Goal: Task Accomplishment & Management: Use online tool/utility

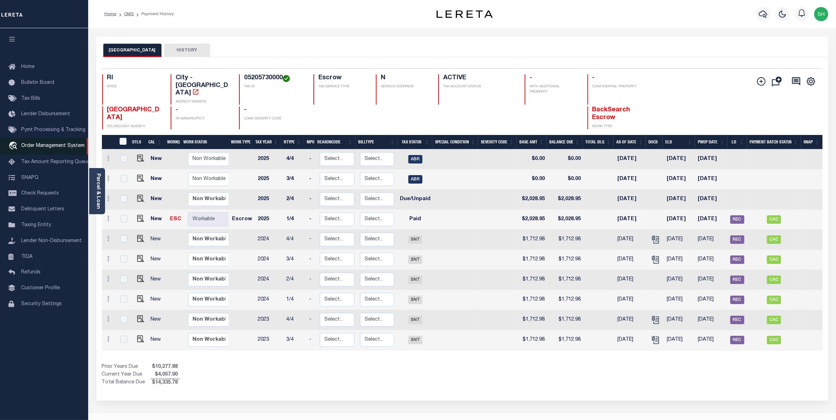
click at [45, 146] on span "Order Management System" at bounding box center [52, 146] width 63 height 5
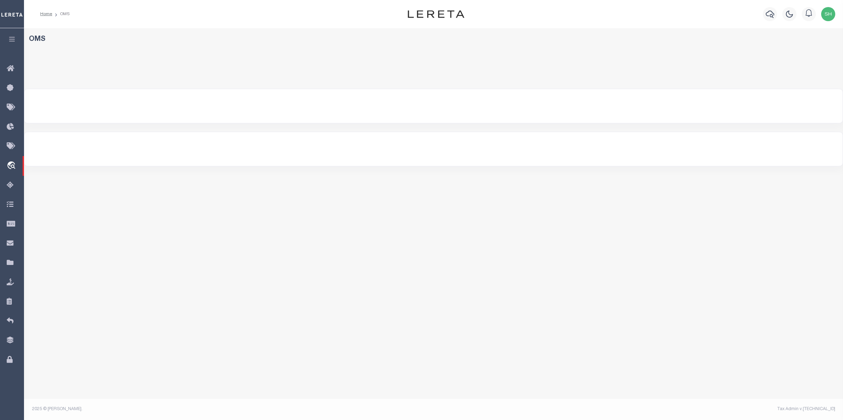
select select "200"
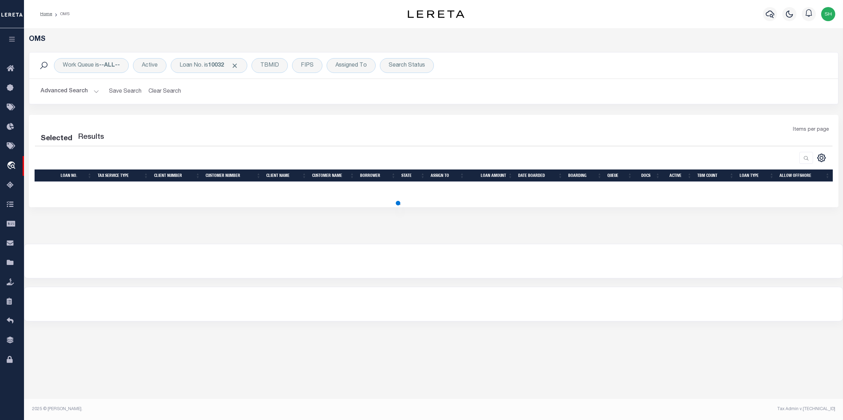
select select "200"
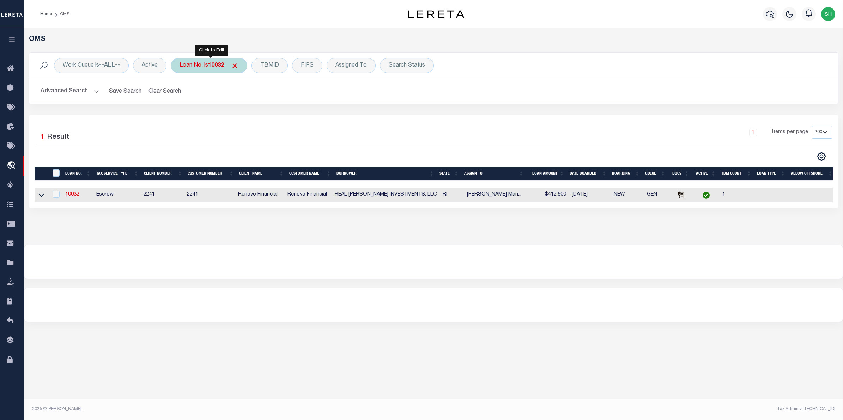
click at [200, 58] on div "Loan No. is 10032" at bounding box center [209, 65] width 77 height 15
type input "10020297"
click at [271, 114] on input "Apply" at bounding box center [273, 116] width 21 height 12
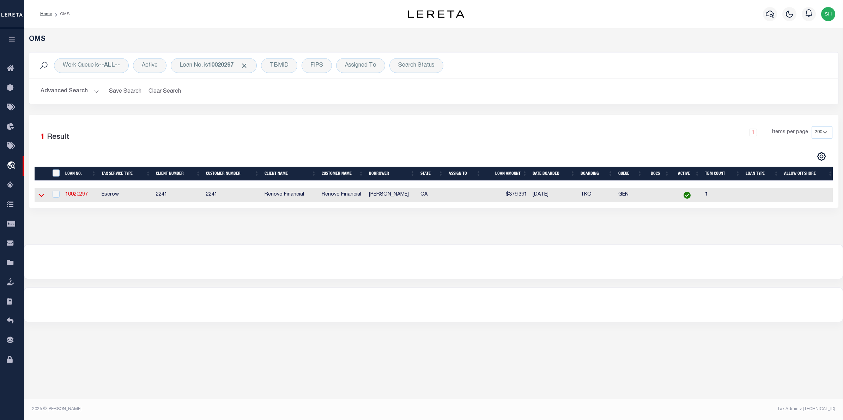
click at [40, 195] on icon at bounding box center [41, 194] width 6 height 7
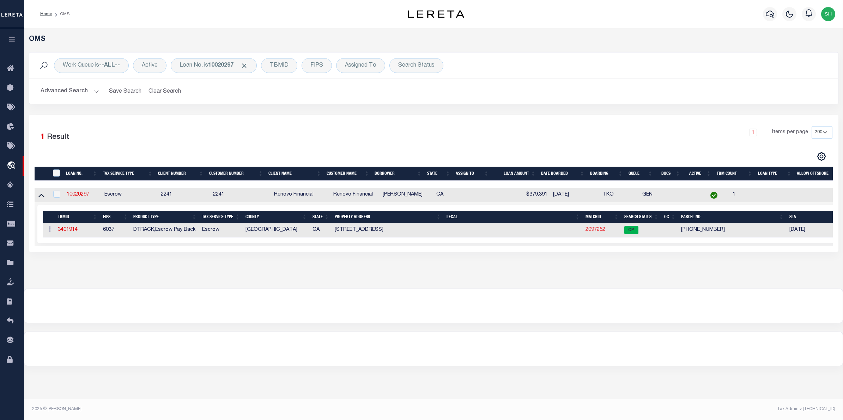
click at [599, 232] on link "2097252" at bounding box center [595, 229] width 20 height 5
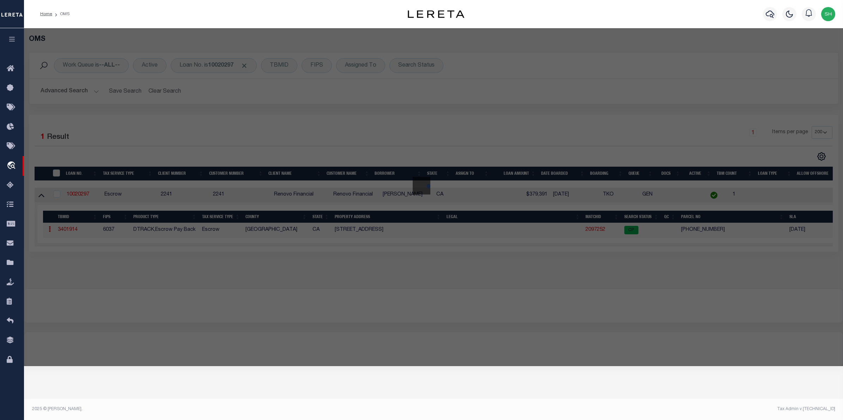
checkbox input "false"
select select "CP"
type input "11009 LARCH AVE"
checkbox input "false"
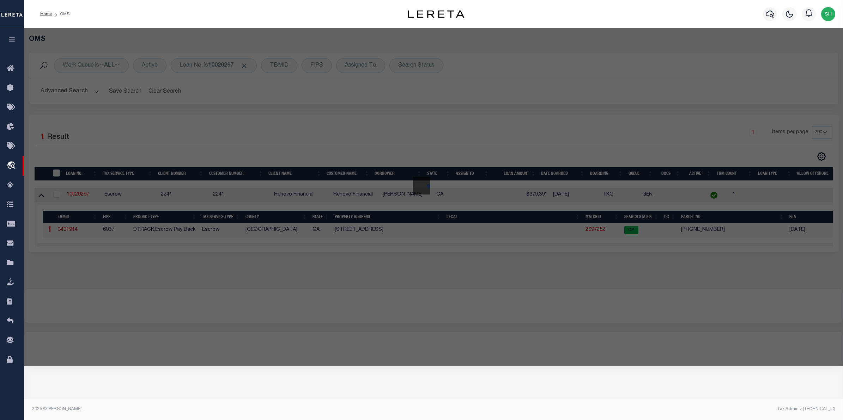
type textarea "HAWTHORNE ACRES E 136 FT OF LOT 60"
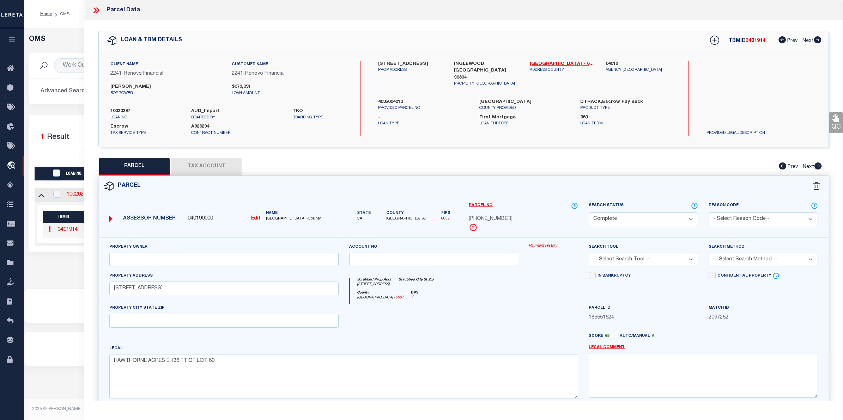
click at [547, 246] on link "Payment History" at bounding box center [553, 246] width 49 height 6
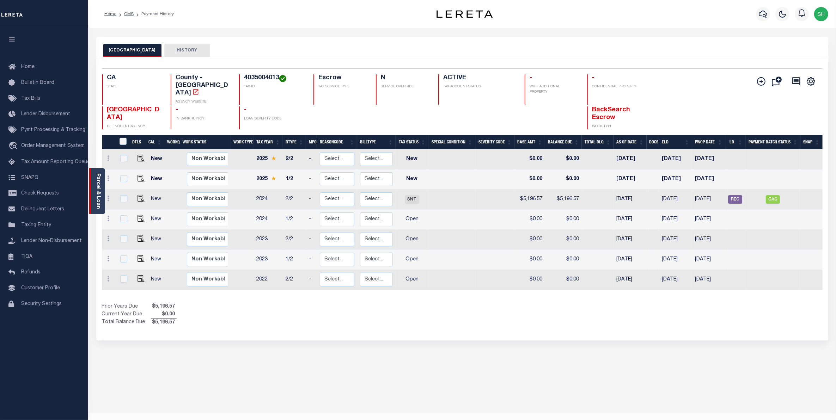
click at [92, 191] on div "Parcel & Loan" at bounding box center [97, 191] width 16 height 46
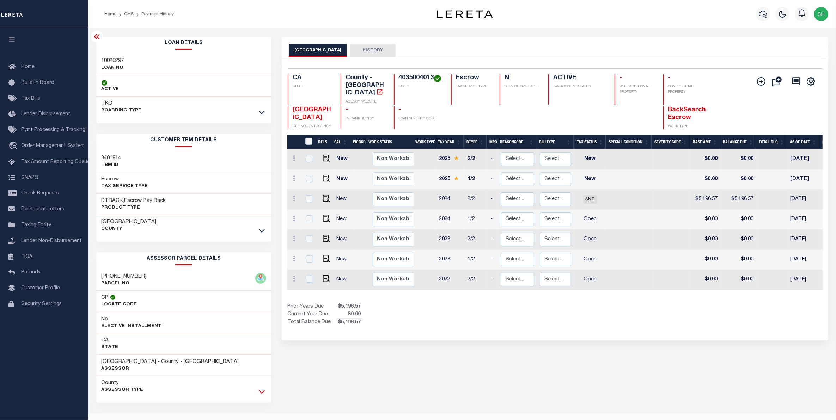
click at [263, 392] on icon at bounding box center [262, 391] width 6 height 7
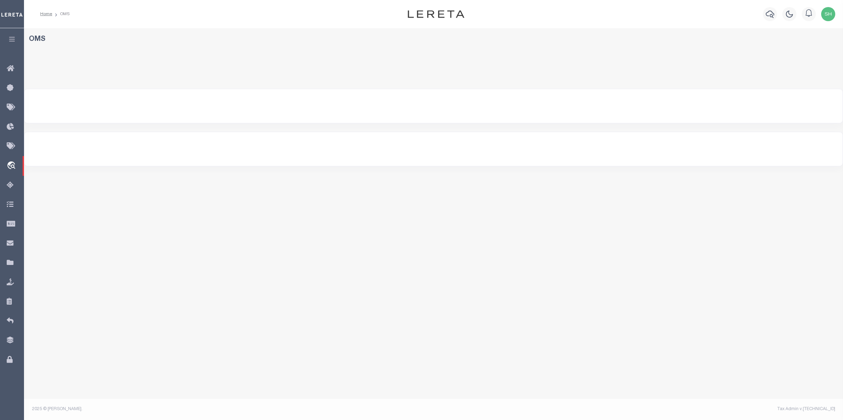
select select "200"
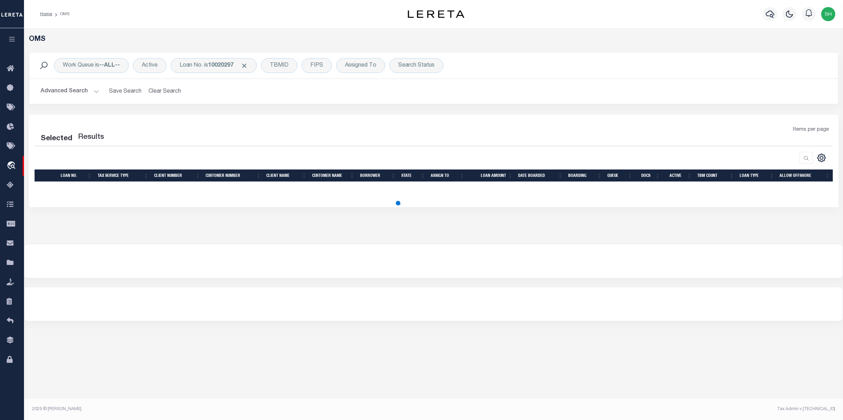
select select "200"
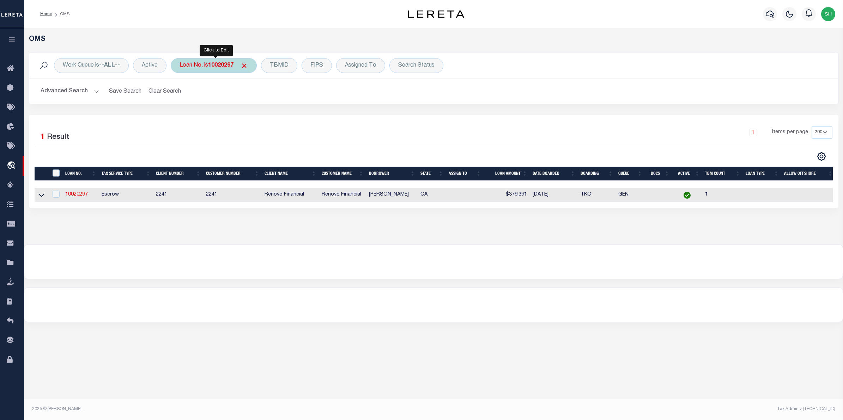
click at [231, 66] on b "10020297" at bounding box center [220, 66] width 25 height 6
click at [272, 116] on input "Apply" at bounding box center [273, 116] width 21 height 12
click at [41, 197] on icon at bounding box center [41, 196] width 6 height 4
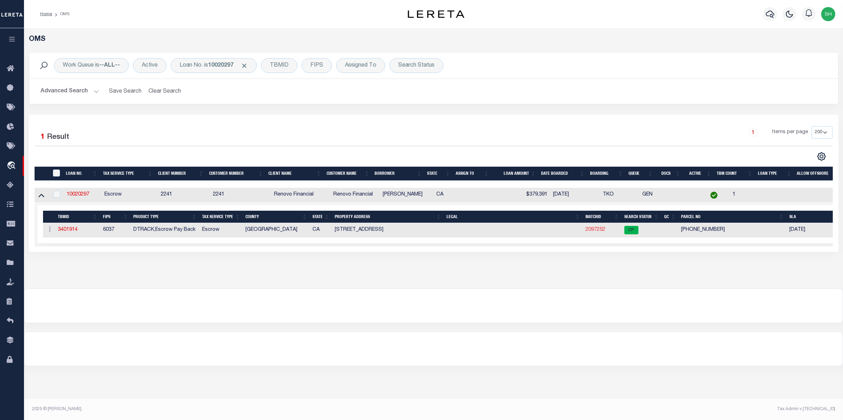
click at [599, 232] on link "2097252" at bounding box center [595, 229] width 20 height 5
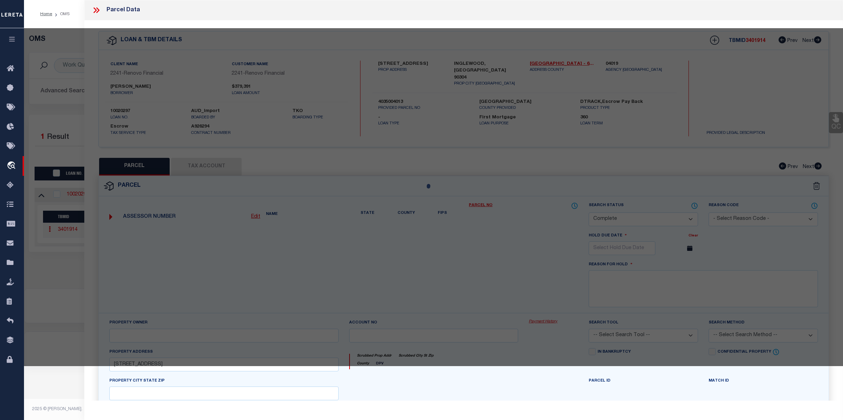
select select "AS"
checkbox input "false"
select select "CP"
type input "11009 LARCH AVE"
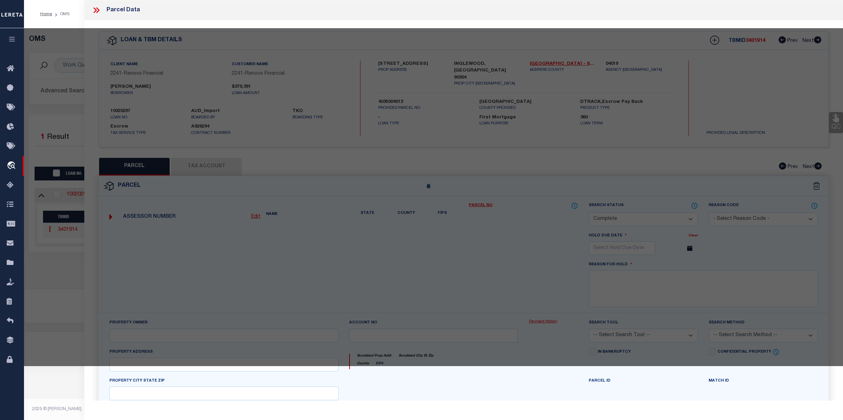
checkbox input "false"
type textarea "HAWTHORNE ACRES E 136 FT OF LOT 60"
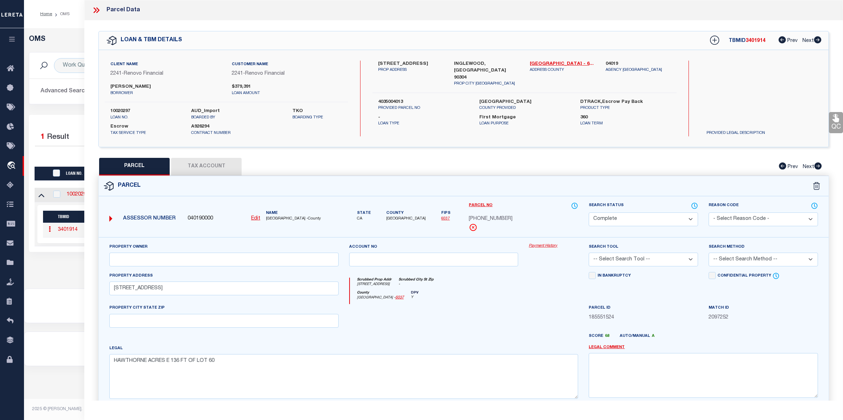
click at [532, 247] on link "Payment History" at bounding box center [553, 246] width 49 height 6
